Goal: Task Accomplishment & Management: Use online tool/utility

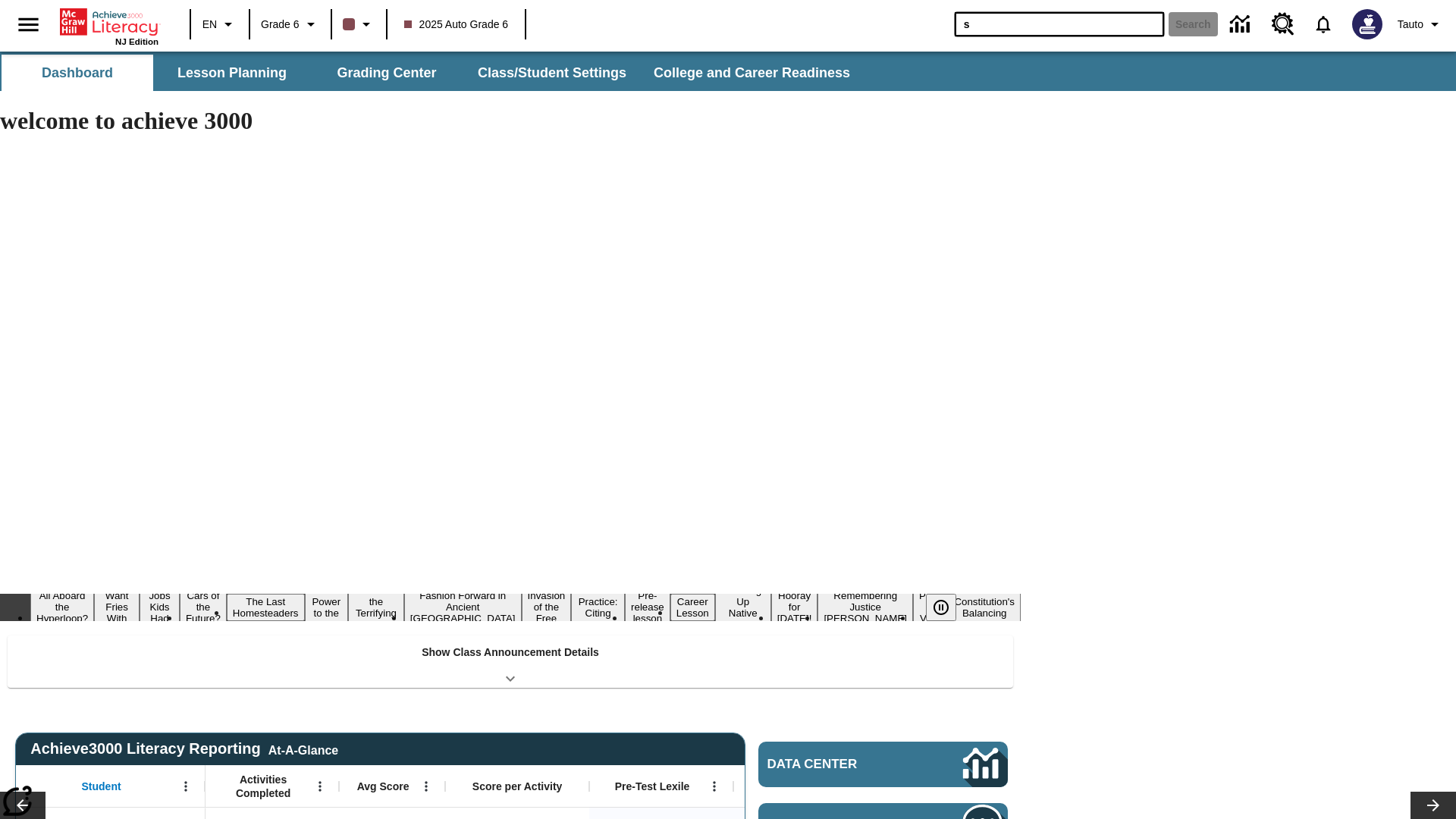
type input "s"
click at [1190, 24] on button "Search" at bounding box center [1193, 24] width 49 height 24
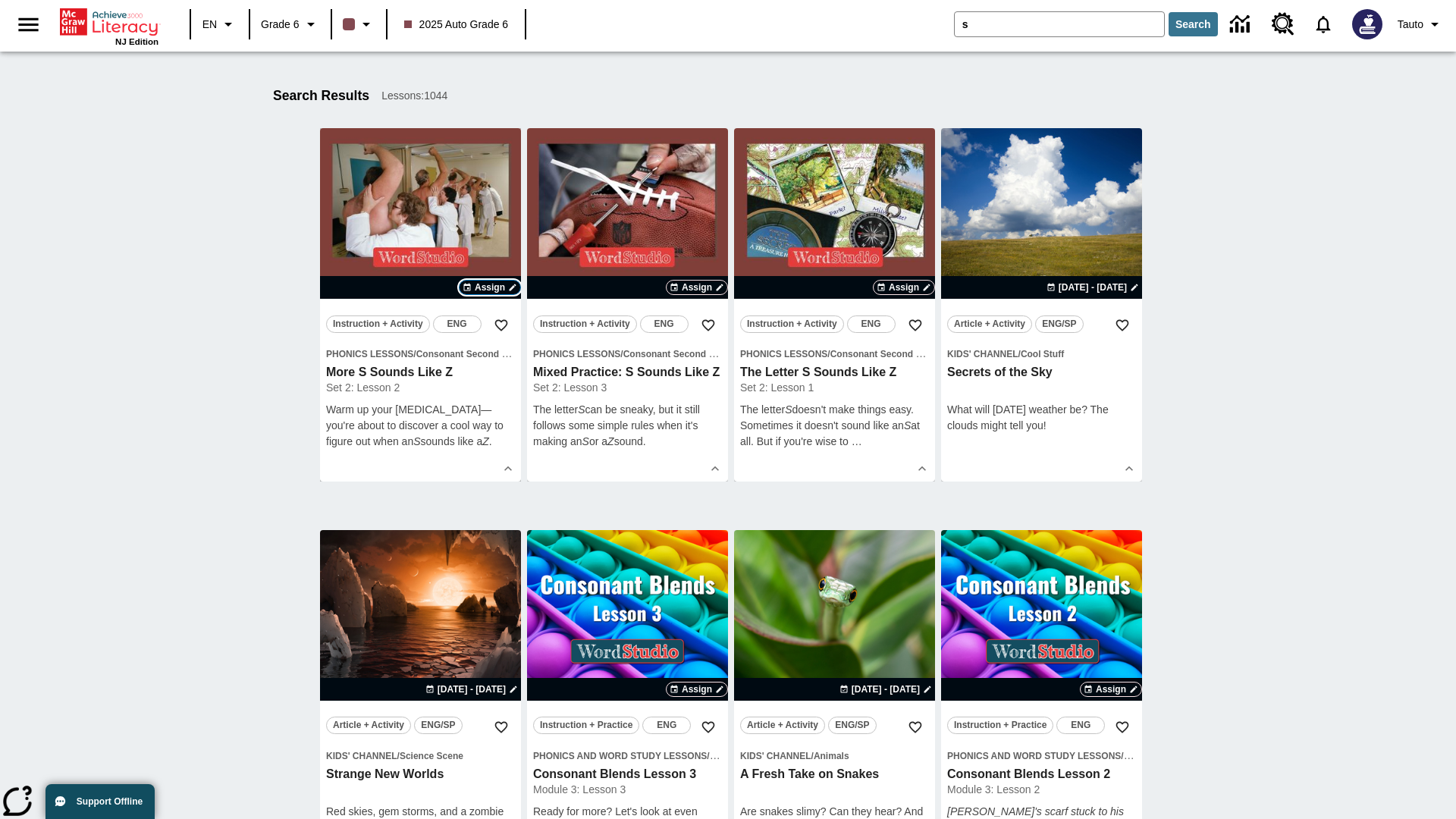
click at [490, 287] on span "Assign" at bounding box center [490, 287] width 30 height 14
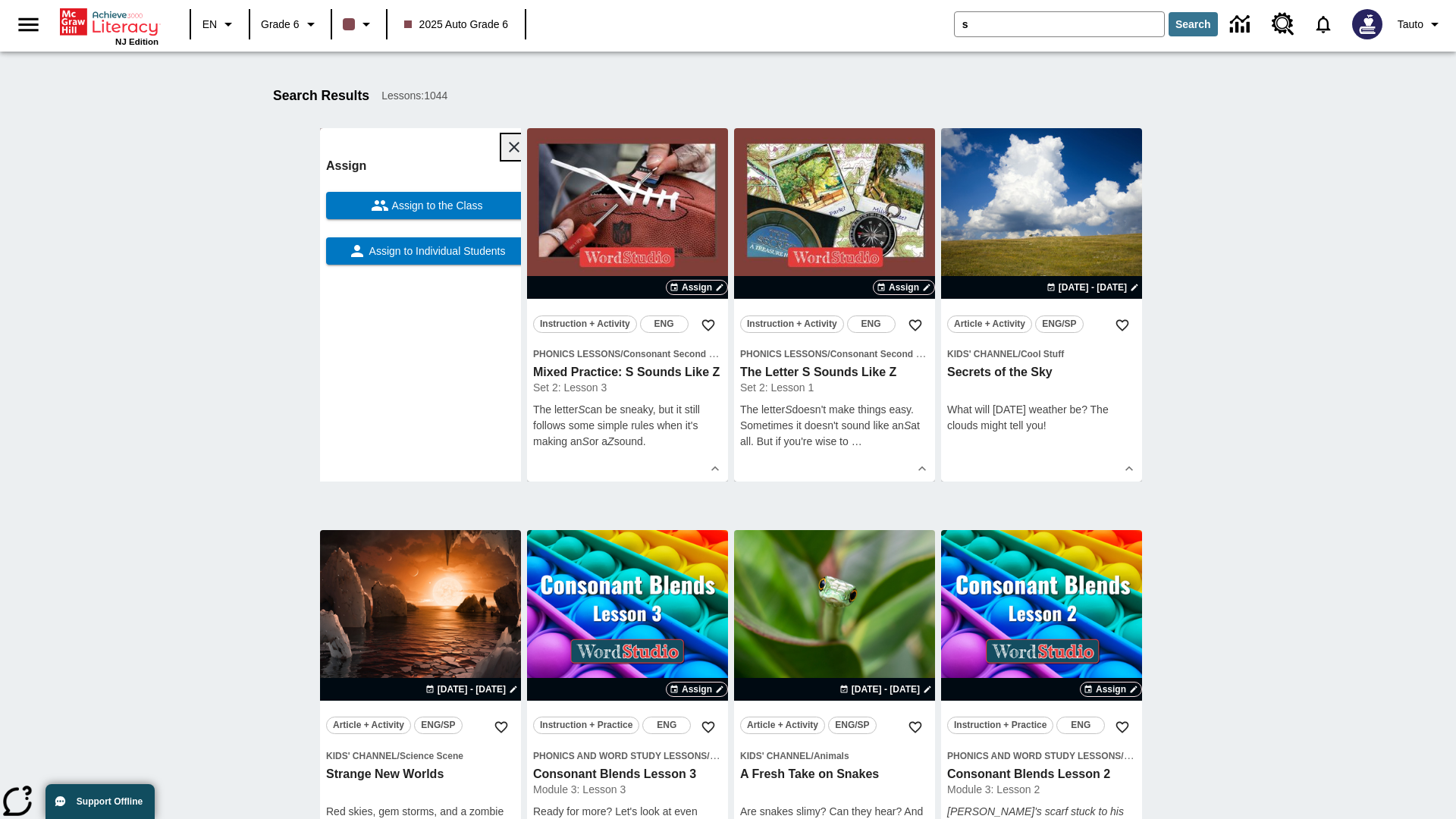
scroll to position [237, 0]
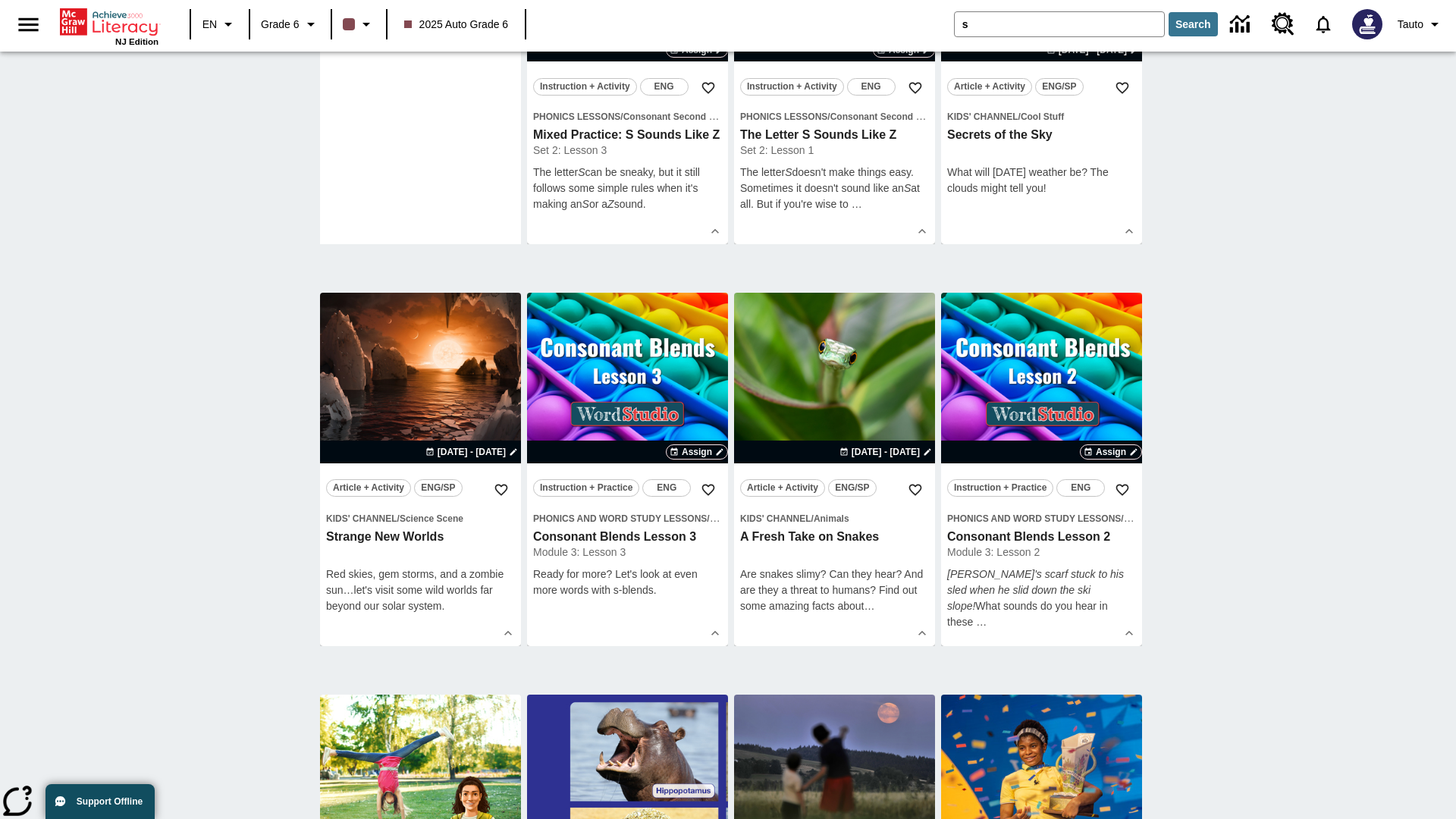
click at [420, 22] on span "Assign to Individual Students" at bounding box center [436, 14] width 140 height 16
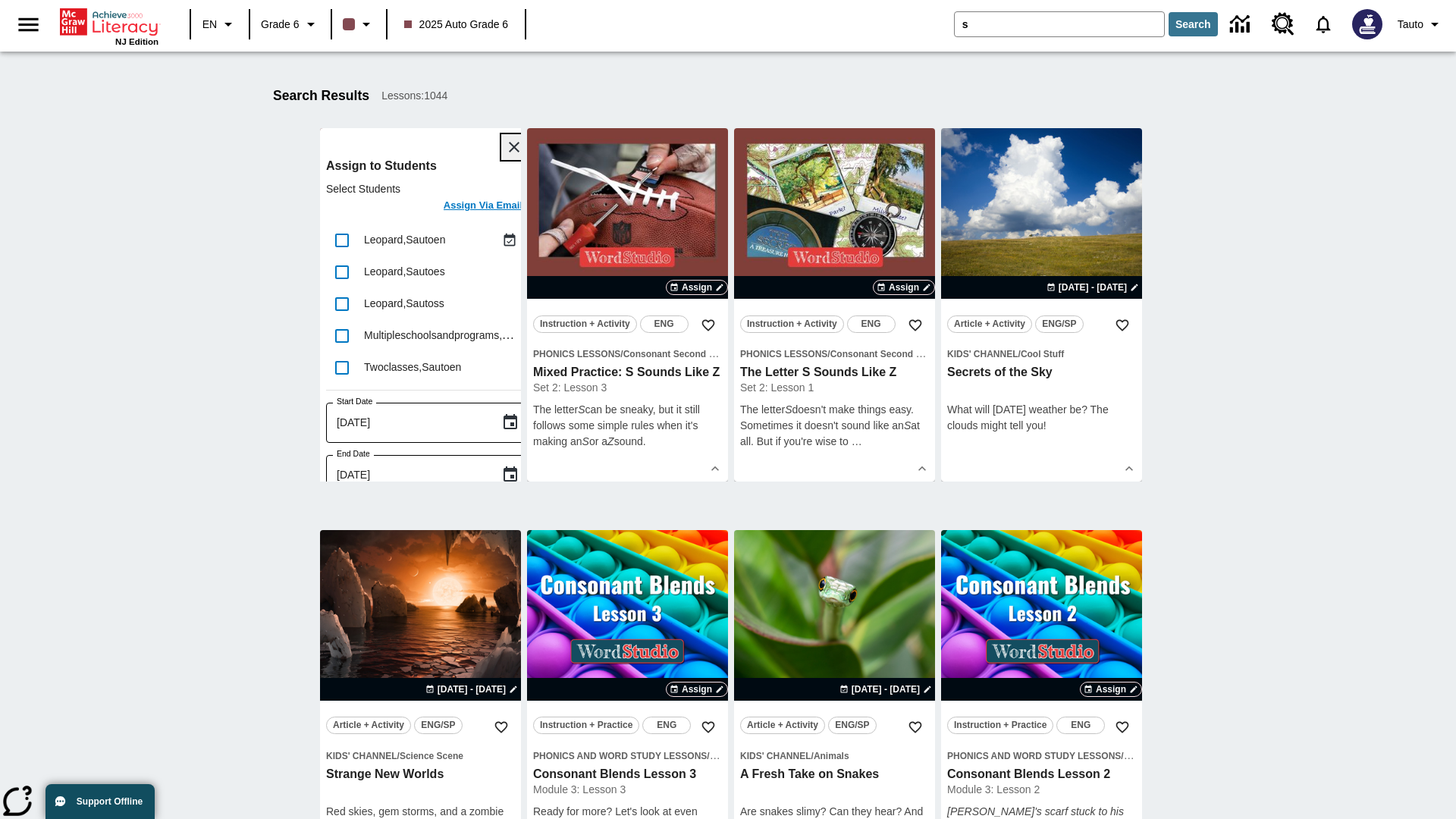
click at [509, 147] on icon "Close" at bounding box center [514, 147] width 11 height 11
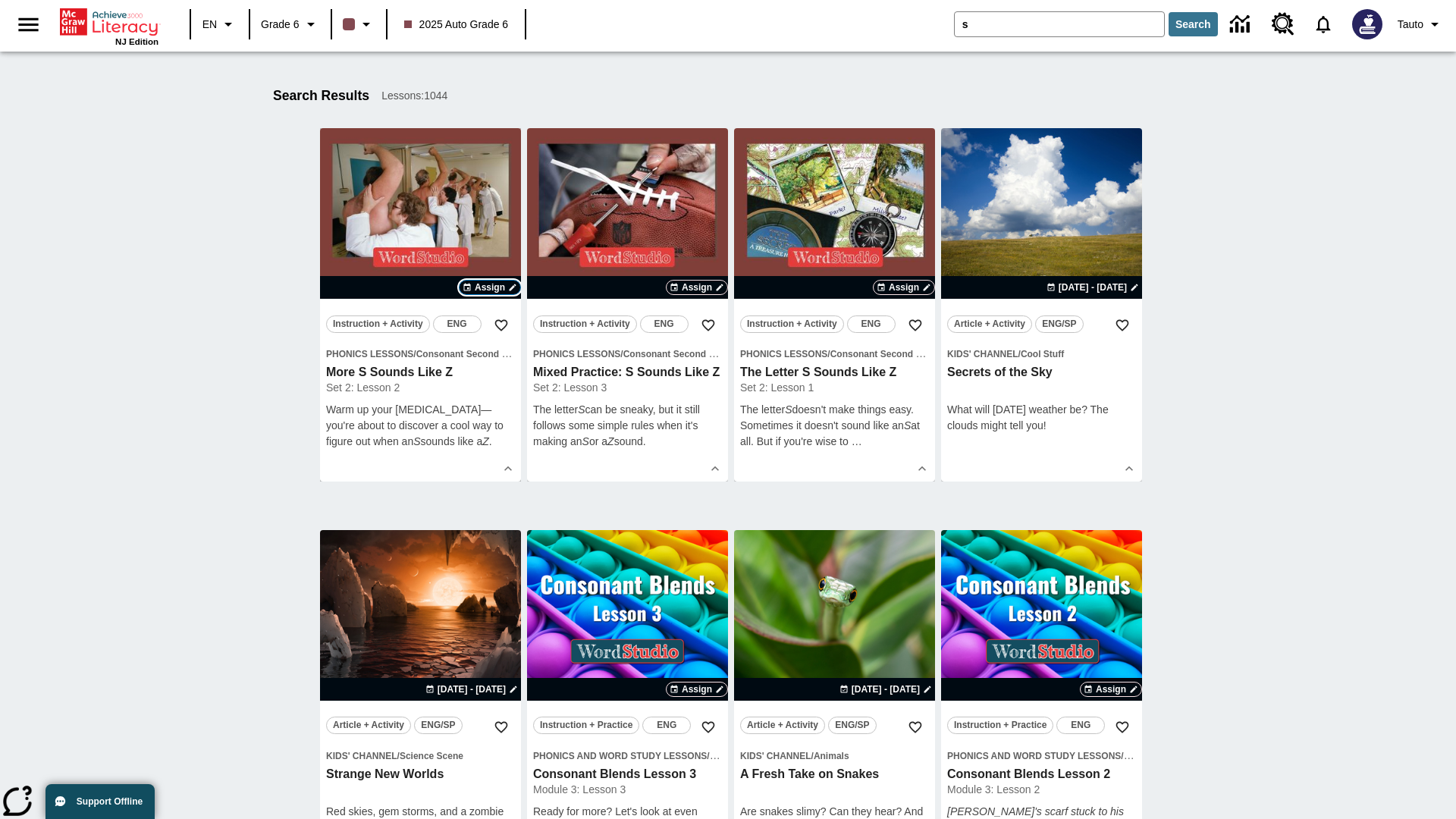
click at [490, 287] on span "Assign" at bounding box center [490, 287] width 30 height 14
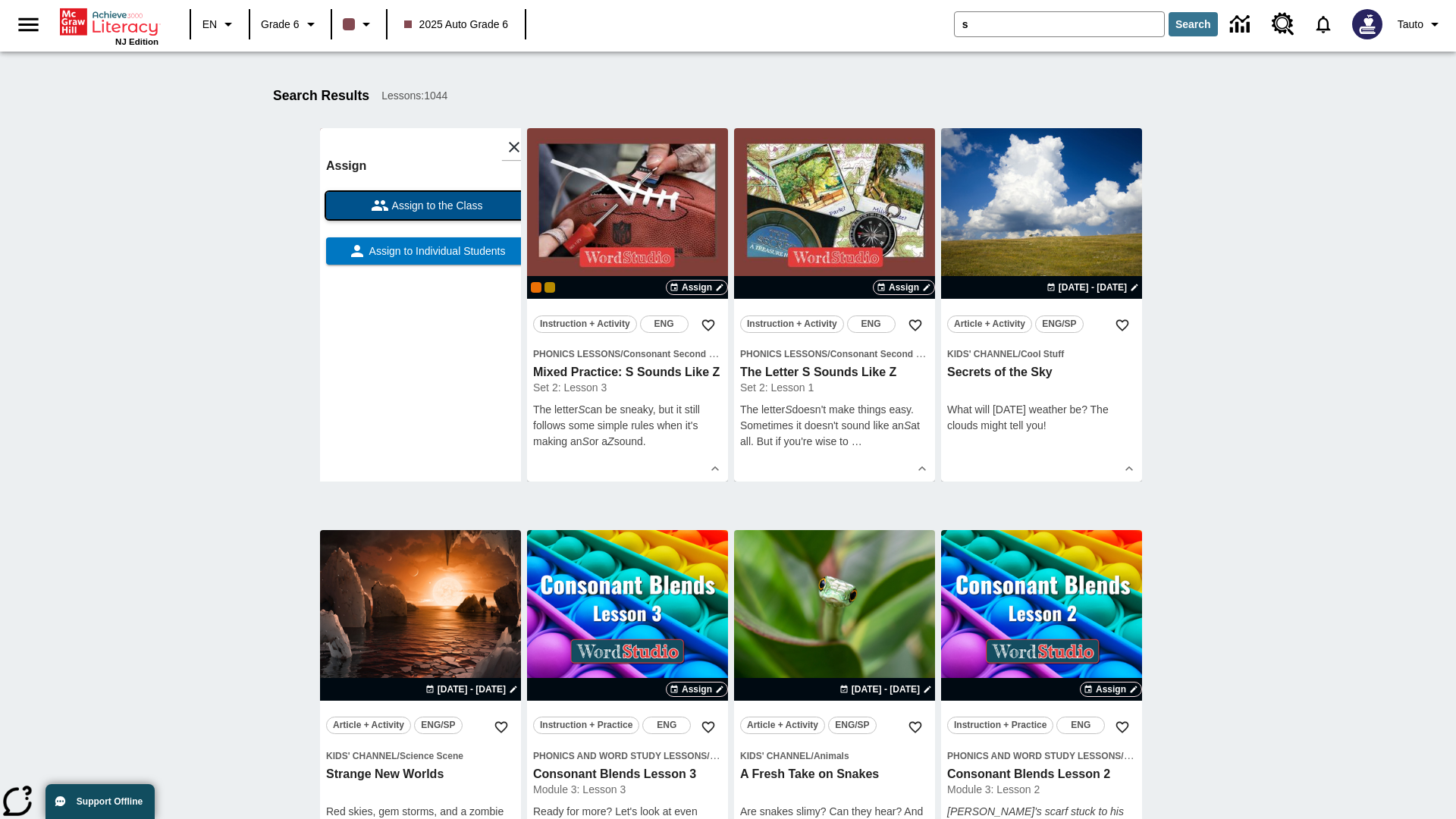
click at [420, 205] on span "Assign to the Class" at bounding box center [436, 206] width 94 height 16
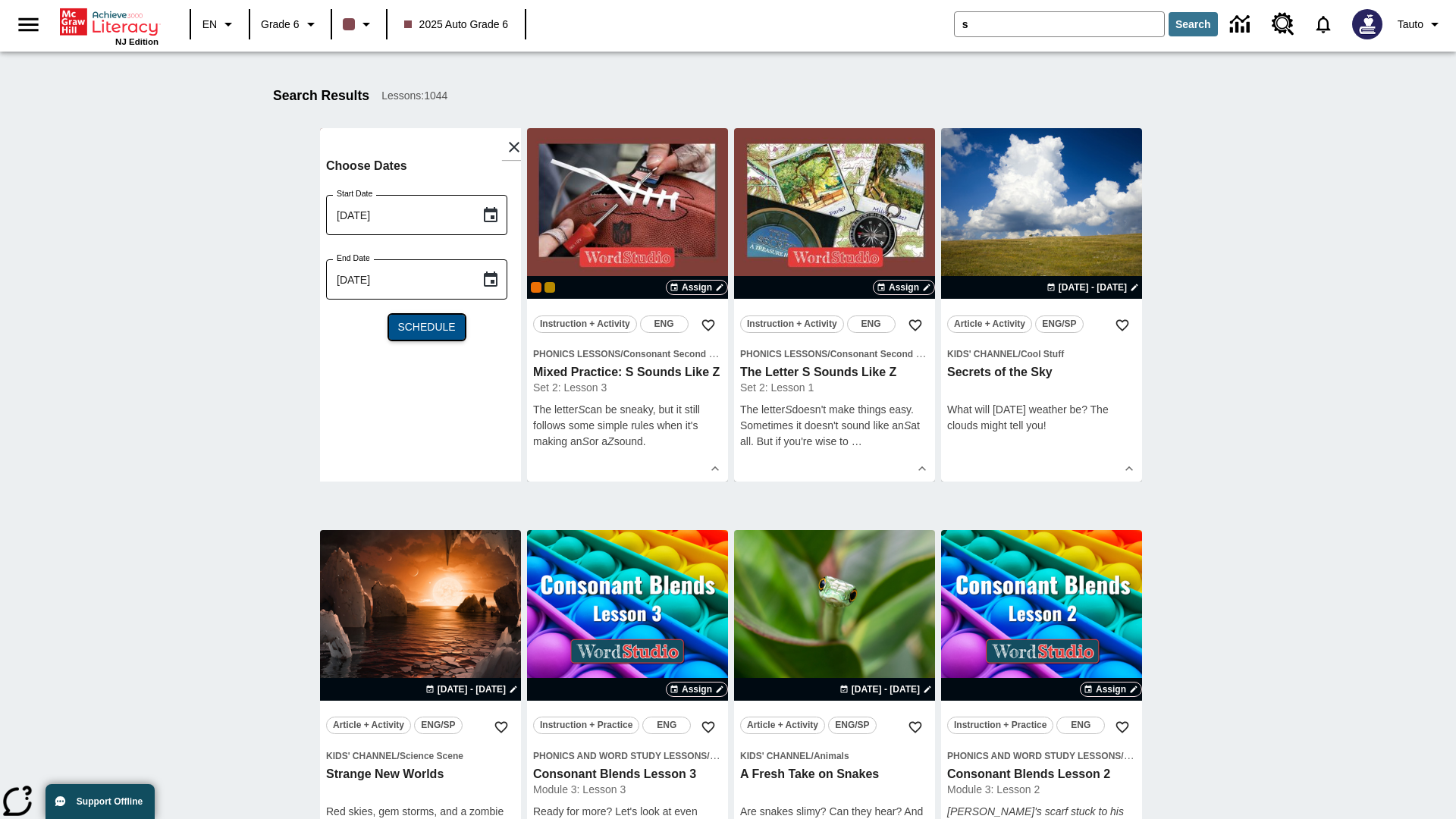
click at [420, 327] on span "Schedule" at bounding box center [426, 327] width 58 height 16
